Goal: Check status: Check status

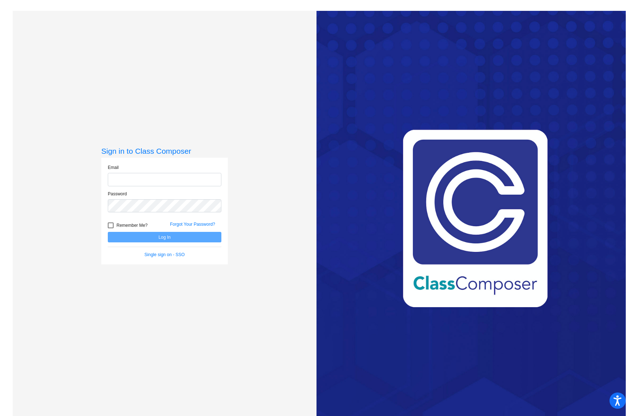
type input "[PERSON_NAME][EMAIL_ADDRESS][PERSON_NAME][DOMAIN_NAME]"
click at [109, 225] on div at bounding box center [111, 226] width 6 height 6
click at [110, 228] on input "Remember Me?" at bounding box center [110, 228] width 0 height 0
checkbox input "true"
click at [138, 237] on button "Log In" at bounding box center [165, 237] width 114 height 10
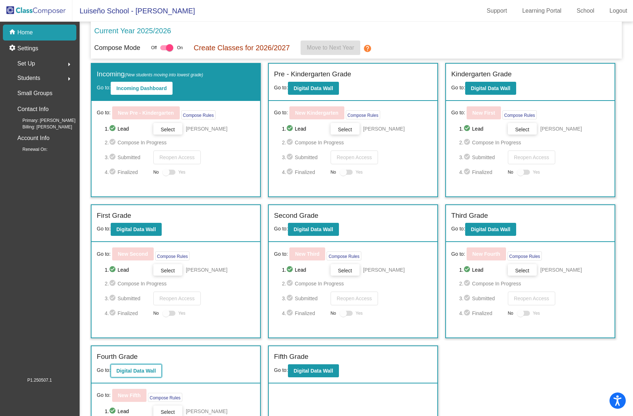
click at [140, 368] on b "Digital Data Wall" at bounding box center [136, 371] width 39 height 6
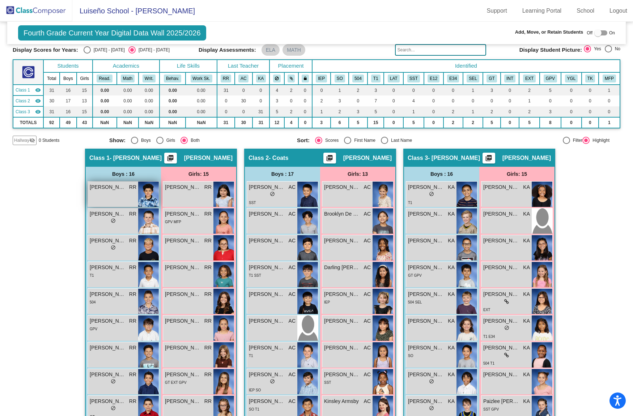
scroll to position [32, 0]
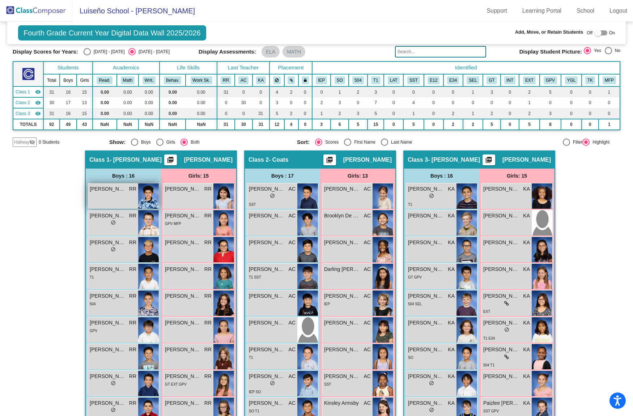
click at [109, 195] on div "[PERSON_NAME] RR lock do_not_disturb_alt" at bounding box center [113, 195] width 50 height 25
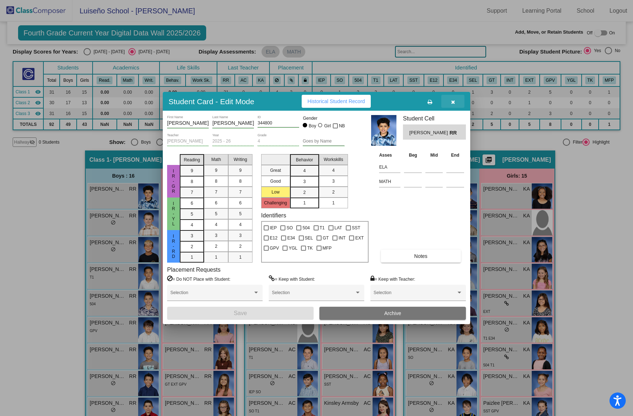
click at [452, 101] on icon "button" at bounding box center [453, 102] width 4 height 5
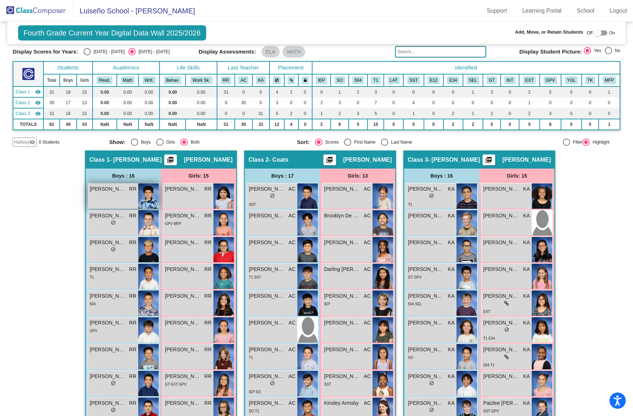
click at [116, 195] on div "[PERSON_NAME] RR lock do_not_disturb_alt" at bounding box center [113, 195] width 50 height 25
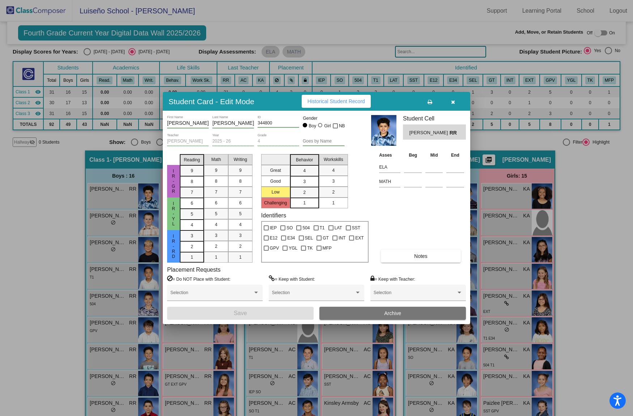
click at [453, 105] on button "button" at bounding box center [452, 101] width 23 height 13
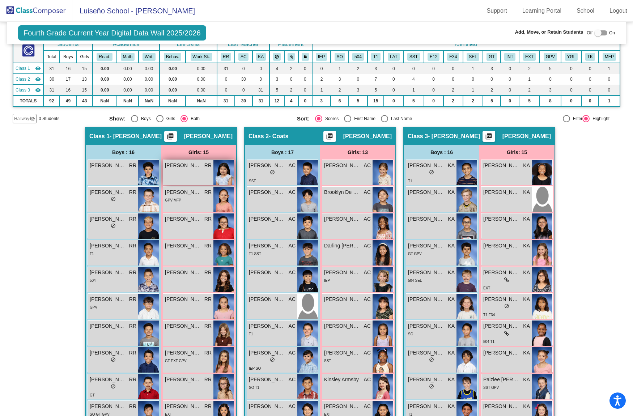
scroll to position [55, 0]
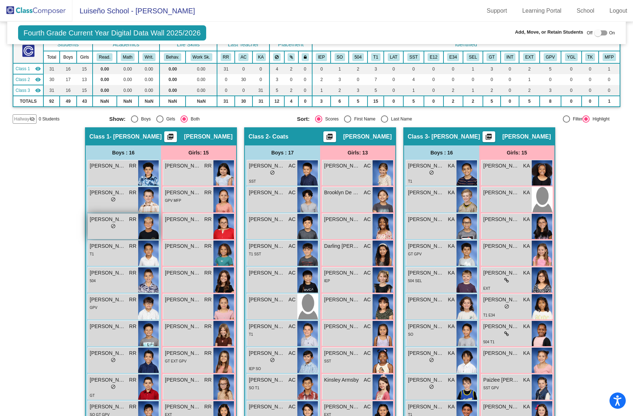
click at [120, 221] on span "[PERSON_NAME]" at bounding box center [108, 220] width 36 height 8
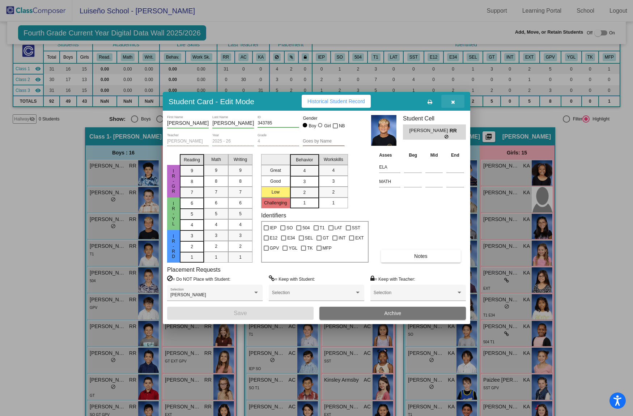
click at [452, 102] on icon "button" at bounding box center [453, 102] width 4 height 5
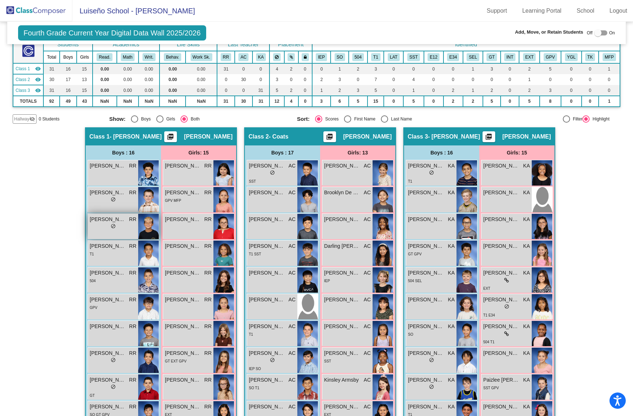
click at [104, 225] on div "lock do_not_disturb_alt" at bounding box center [113, 227] width 47 height 8
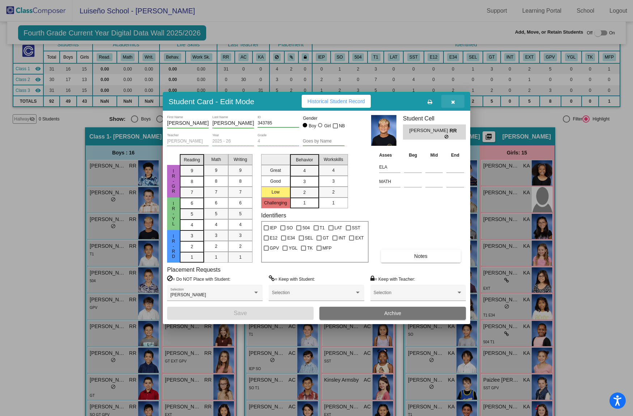
click at [455, 103] on icon "button" at bounding box center [453, 102] width 4 height 5
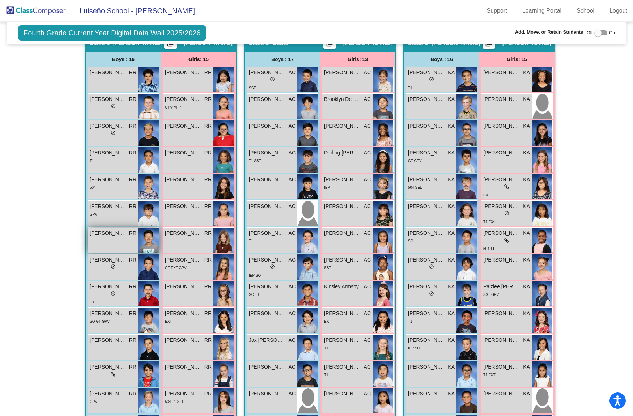
scroll to position [144, 0]
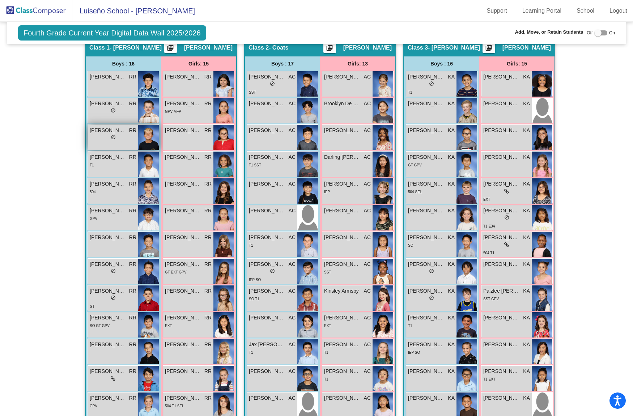
click at [105, 142] on div "[PERSON_NAME] RR lock do_not_disturb_alt" at bounding box center [113, 137] width 50 height 25
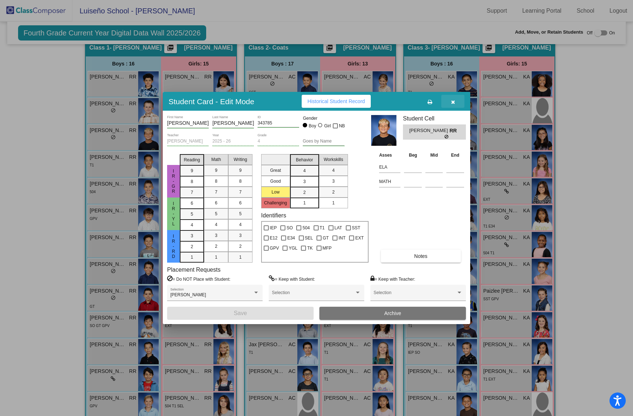
click at [454, 102] on icon "button" at bounding box center [453, 102] width 4 height 5
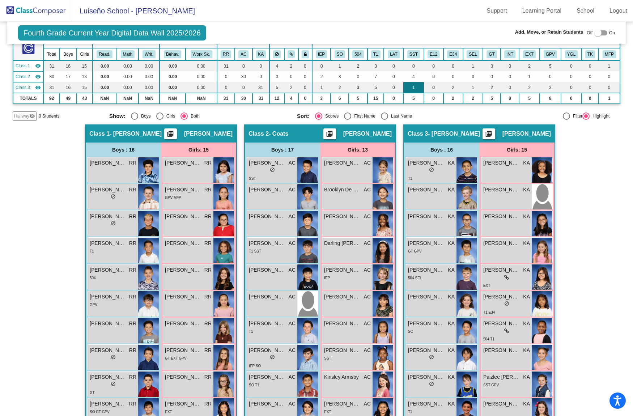
scroll to position [58, 0]
